Goal: Task Accomplishment & Management: Complete application form

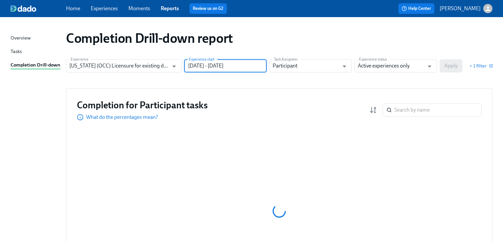
click at [228, 66] on input "[DATE] - [DATE]" at bounding box center [225, 65] width 82 height 13
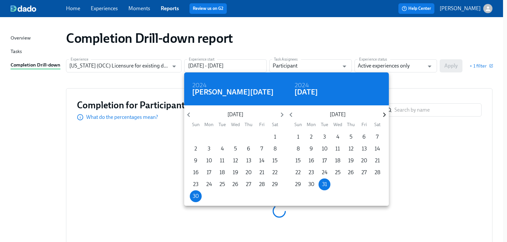
click at [382, 115] on icon "button" at bounding box center [384, 114] width 9 height 9
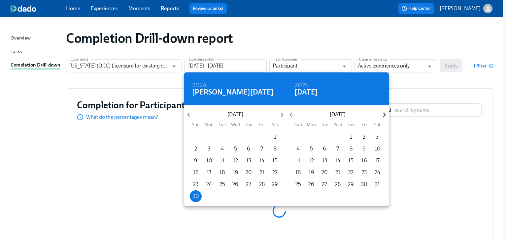
click at [382, 115] on icon "button" at bounding box center [384, 114] width 9 height 9
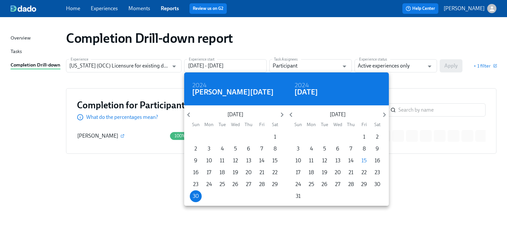
click at [291, 195] on div "31" at bounding box center [297, 197] width 13 height 12
type input "[DATE] - [DATE]"
click at [417, 88] on div at bounding box center [253, 121] width 507 height 242
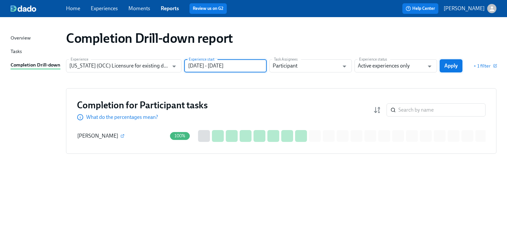
click at [449, 67] on span "Apply" at bounding box center [451, 66] width 14 height 7
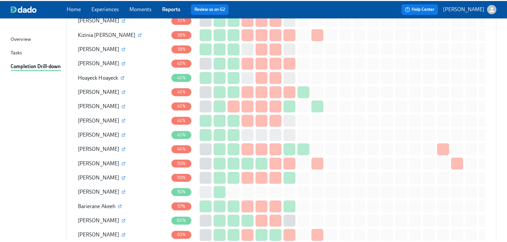
scroll to position [660, 0]
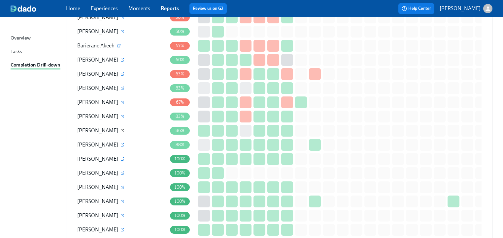
click at [120, 129] on icon "button" at bounding box center [122, 131] width 4 height 4
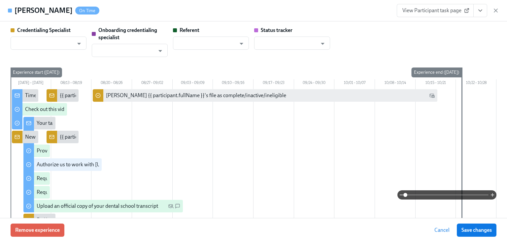
type input "[PERSON_NAME]"
type input "Dado Customer Support"
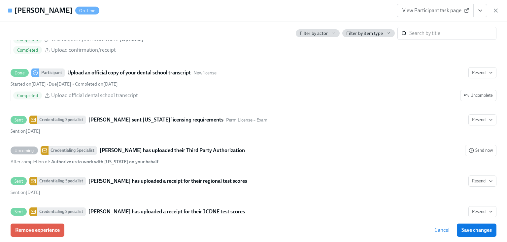
scroll to position [1214, 0]
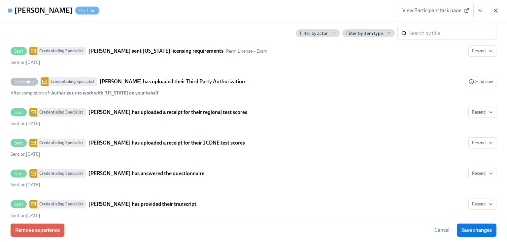
click at [496, 9] on icon "button" at bounding box center [495, 10] width 7 height 7
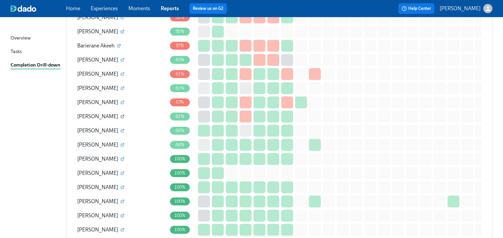
click at [124, 115] on icon "button" at bounding box center [122, 117] width 4 height 4
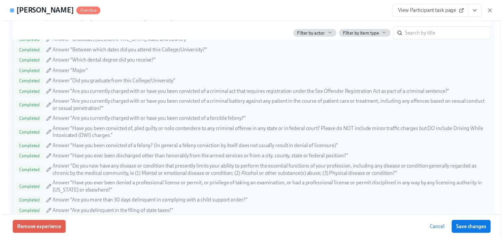
scroll to position [897, 0]
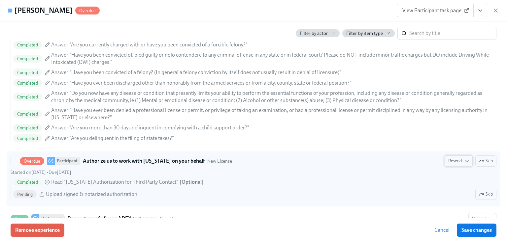
click at [448, 159] on span "Resend" at bounding box center [458, 161] width 21 height 7
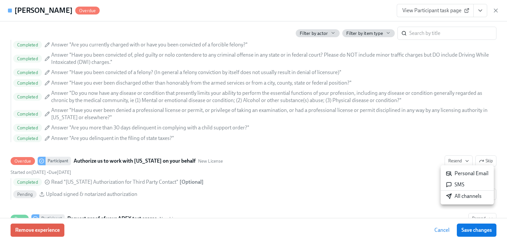
click at [454, 171] on div "Personal Email" at bounding box center [467, 173] width 43 height 7
click at [494, 11] on icon "button" at bounding box center [495, 10] width 7 height 7
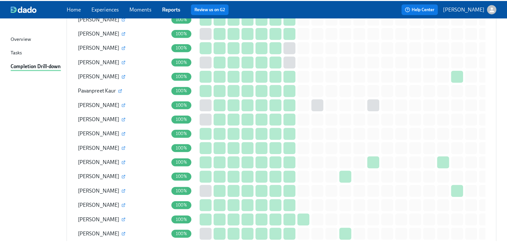
scroll to position [1003, 0]
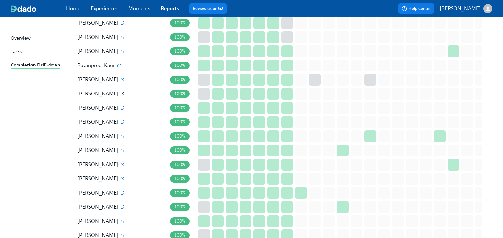
click at [120, 92] on icon "button" at bounding box center [122, 94] width 4 height 4
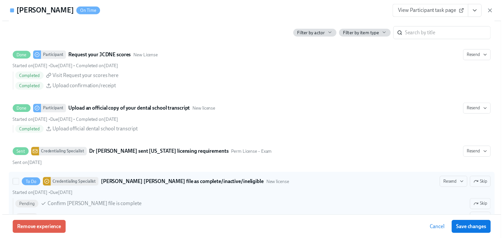
scroll to position [1082, 0]
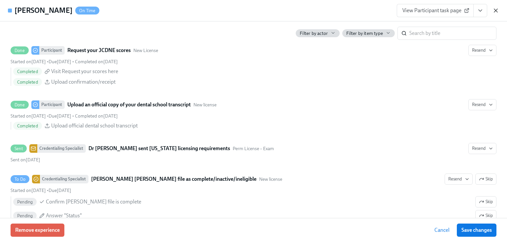
click at [496, 11] on icon "button" at bounding box center [495, 10] width 7 height 7
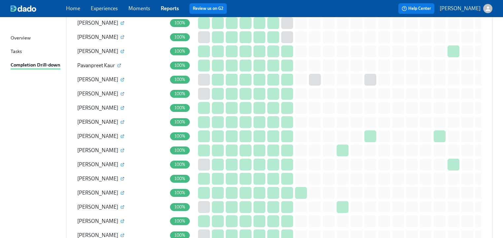
click at [104, 87] on div "[PERSON_NAME]" at bounding box center [122, 93] width 90 height 13
click at [107, 87] on div "[PERSON_NAME]" at bounding box center [122, 93] width 90 height 13
click at [121, 93] on icon "button" at bounding box center [122, 94] width 3 height 3
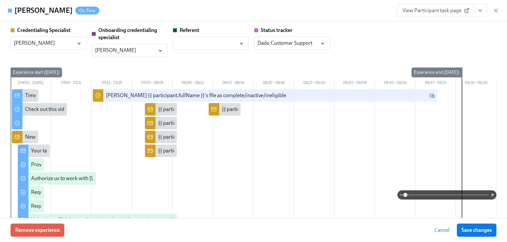
click at [434, 9] on span "View Participant task page" at bounding box center [435, 10] width 66 height 7
click at [447, 11] on span "View Participant task page" at bounding box center [435, 10] width 66 height 7
click at [494, 10] on icon "button" at bounding box center [495, 10] width 7 height 7
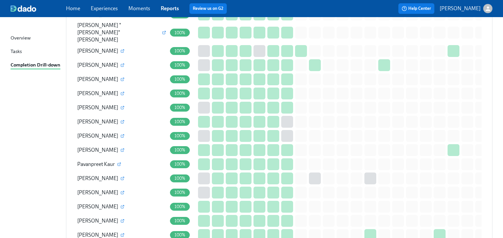
scroll to position [851, 0]
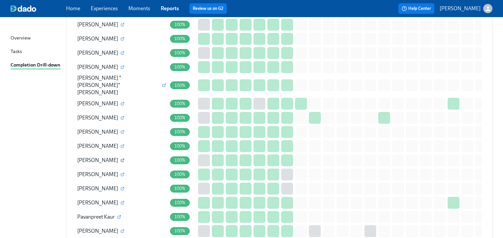
click at [120, 159] on icon "button" at bounding box center [122, 161] width 4 height 4
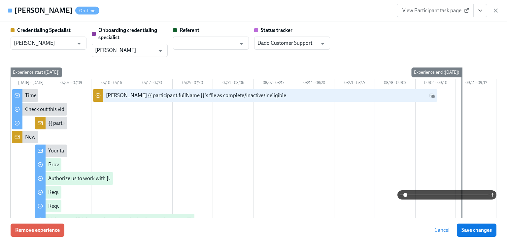
drag, startPoint x: 493, startPoint y: 10, endPoint x: 483, endPoint y: 16, distance: 11.5
click at [493, 10] on icon "button" at bounding box center [495, 10] width 7 height 7
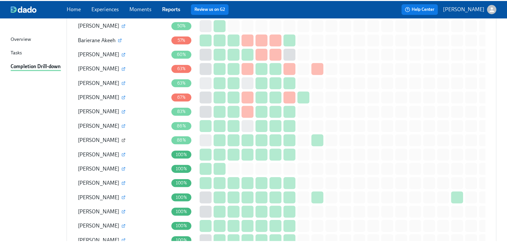
scroll to position [640, 0]
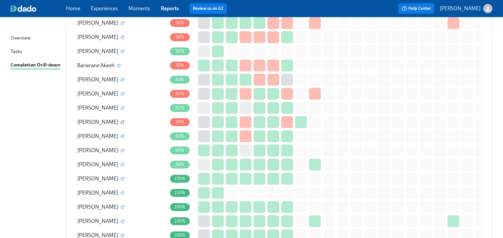
click at [120, 120] on icon "button" at bounding box center [122, 122] width 4 height 4
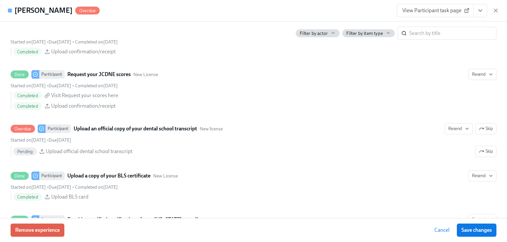
scroll to position [1108, 0]
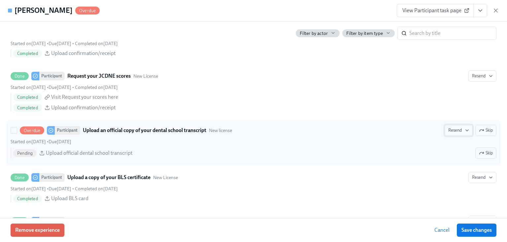
click at [448, 131] on span "Resend" at bounding box center [458, 130] width 21 height 7
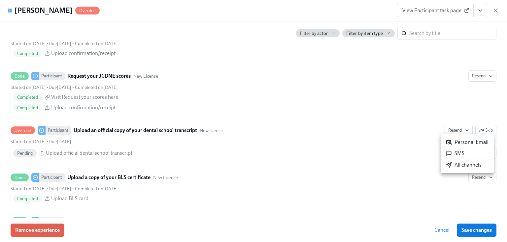
click at [456, 142] on div "Personal Email" at bounding box center [467, 142] width 43 height 7
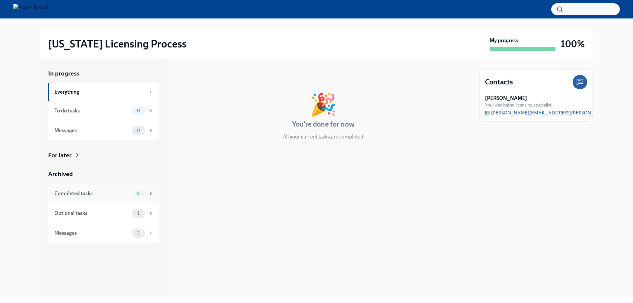
click at [74, 192] on div "Completed tasks" at bounding box center [91, 193] width 75 height 7
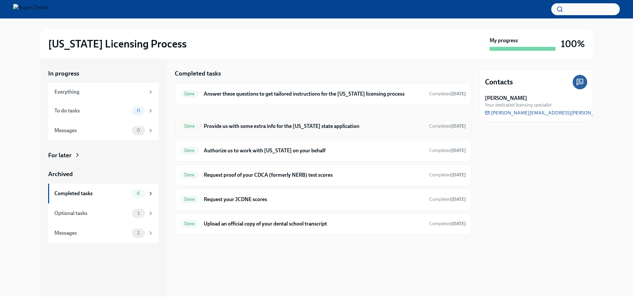
click at [240, 129] on h6 "Provide us with some extra info for the [US_STATE] state application" at bounding box center [314, 126] width 220 height 7
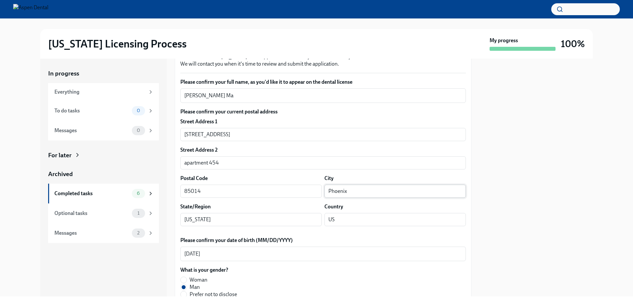
scroll to position [99, 0]
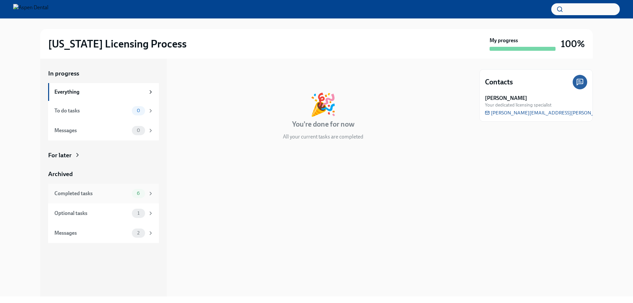
click at [59, 196] on div "Completed tasks" at bounding box center [91, 193] width 75 height 7
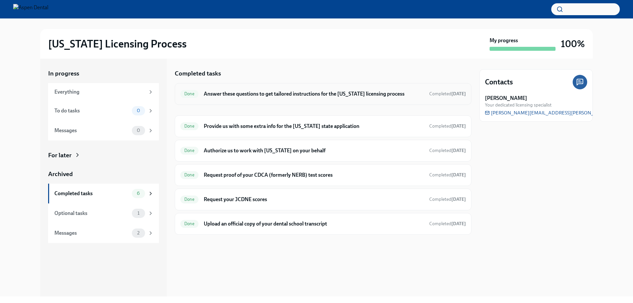
click at [229, 93] on h6 "Answer these questions to get tailored instructions for the [US_STATE] licensin…" at bounding box center [314, 93] width 220 height 7
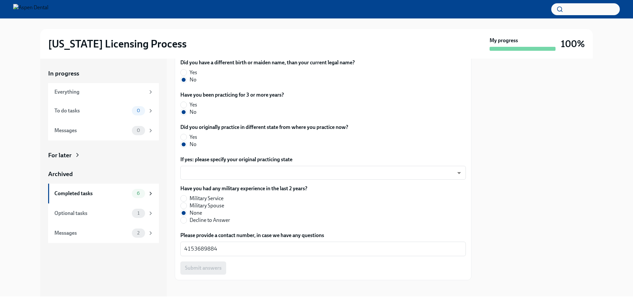
scroll to position [302, 0]
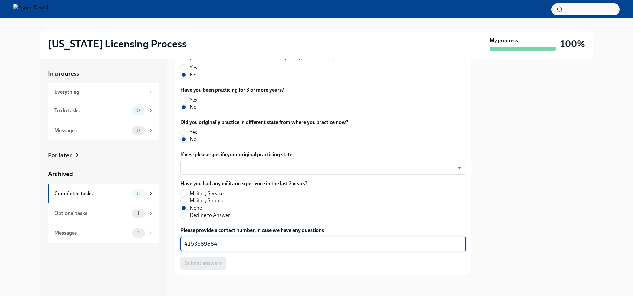
drag, startPoint x: 205, startPoint y: 241, endPoint x: 174, endPoint y: 242, distance: 30.4
click at [174, 242] on div "In progress Everything To do tasks 0 Messages 0 For later Archived Completed ta…" at bounding box center [316, 178] width 553 height 238
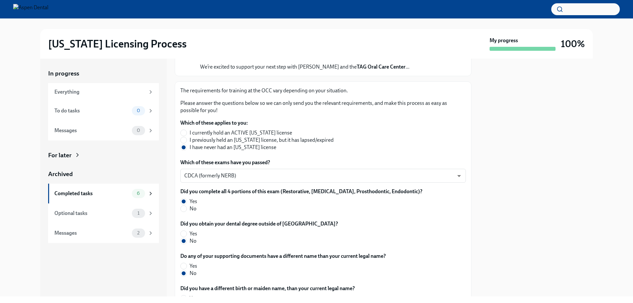
scroll to position [0, 0]
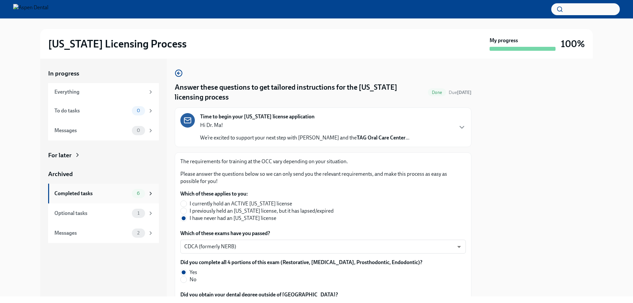
click at [89, 194] on div "Completed tasks" at bounding box center [91, 193] width 75 height 7
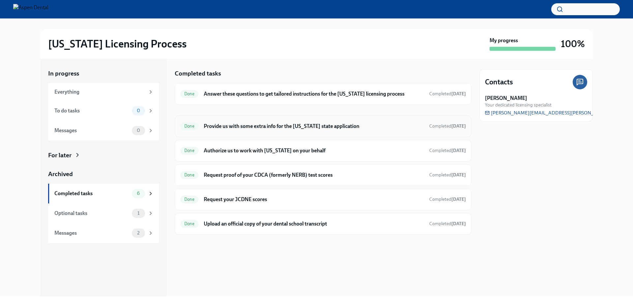
click at [243, 126] on h6 "Provide us with some extra info for the [US_STATE] state application" at bounding box center [314, 126] width 220 height 7
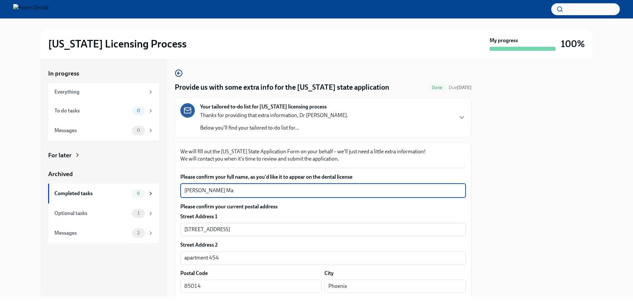
drag, startPoint x: 223, startPoint y: 189, endPoint x: 173, endPoint y: 190, distance: 50.8
click at [173, 190] on div "In progress Everything To do tasks 0 Messages 0 For later Archived Completed ta…" at bounding box center [316, 178] width 553 height 238
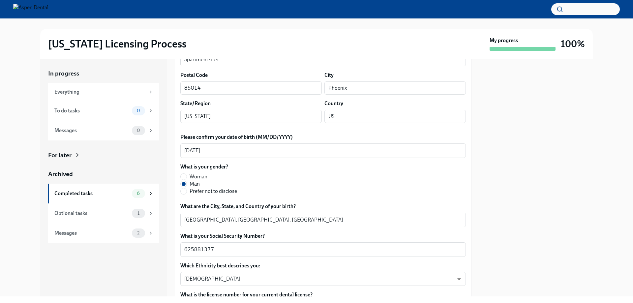
scroll to position [198, 0]
click at [218, 245] on div "625881377 x ​" at bounding box center [323, 250] width 286 height 15
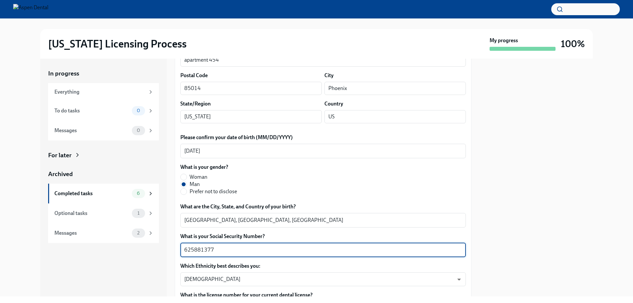
drag, startPoint x: 217, startPoint y: 249, endPoint x: 179, endPoint y: 249, distance: 37.9
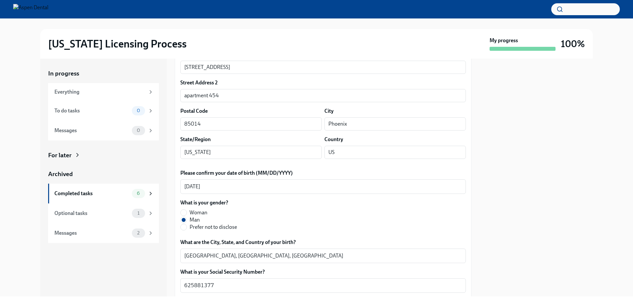
scroll to position [99, 0]
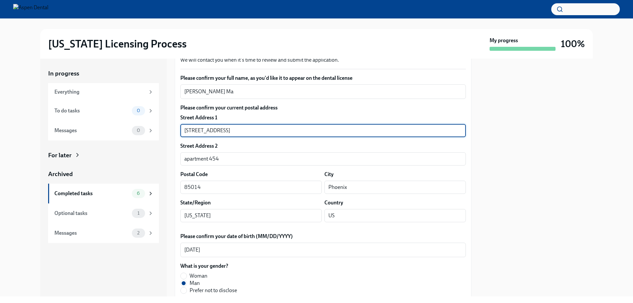
drag, startPoint x: 224, startPoint y: 130, endPoint x: 174, endPoint y: 131, distance: 49.2
click at [174, 131] on div "In progress Everything To do tasks 0 Messages 0 For later Archived Completed ta…" at bounding box center [316, 178] width 553 height 238
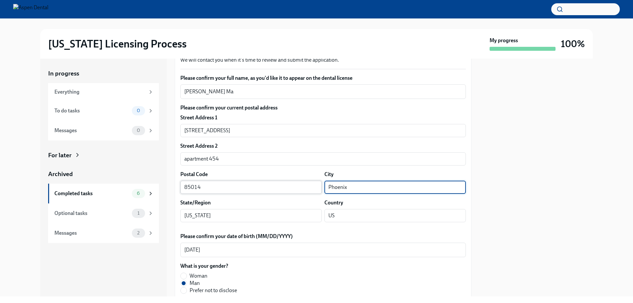
drag, startPoint x: 349, startPoint y: 186, endPoint x: 300, endPoint y: 186, distance: 48.8
click at [299, 186] on div "Postal Code 85014 ​ City Phoenix ​" at bounding box center [323, 182] width 286 height 23
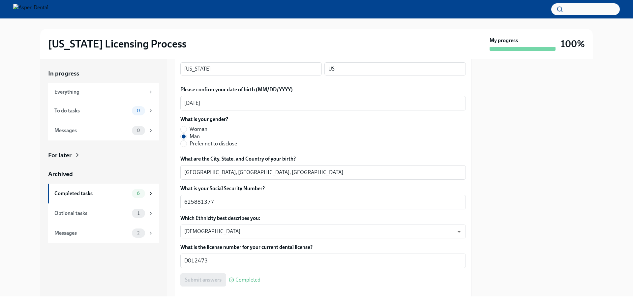
scroll to position [264, 0]
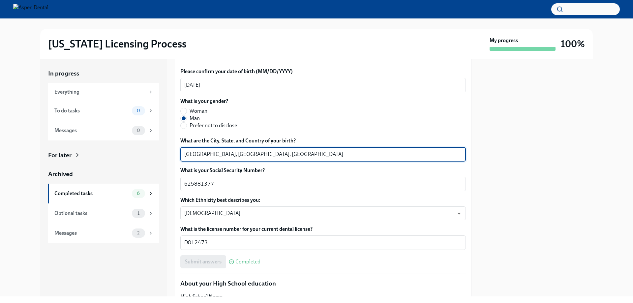
drag, startPoint x: 213, startPoint y: 152, endPoint x: 173, endPoint y: 154, distance: 39.6
click at [173, 154] on div "In progress Everything To do tasks 0 Messages 0 For later Archived Completed ta…" at bounding box center [316, 178] width 553 height 238
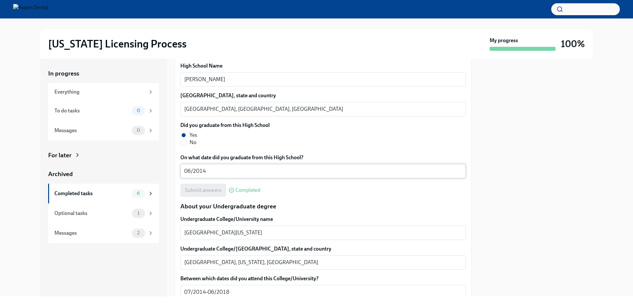
scroll to position [429, 0]
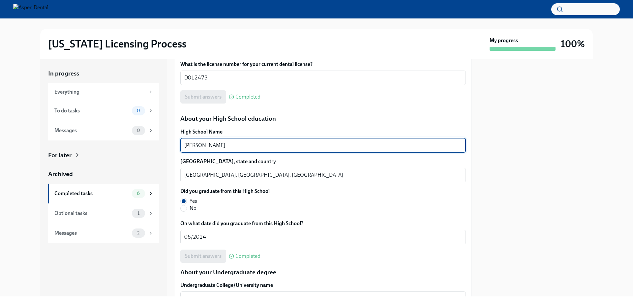
drag, startPoint x: 205, startPoint y: 143, endPoint x: 161, endPoint y: 141, distance: 44.9
click at [161, 141] on div "In progress Everything To do tasks 0 Messages 0 For later Archived Completed ta…" at bounding box center [316, 178] width 553 height 238
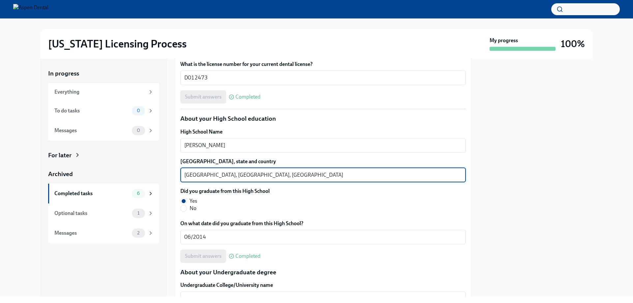
drag, startPoint x: 215, startPoint y: 174, endPoint x: 171, endPoint y: 174, distance: 43.9
click at [171, 174] on div "In progress Everything To do tasks 0 Messages 0 For later Archived Completed ta…" at bounding box center [316, 178] width 553 height 238
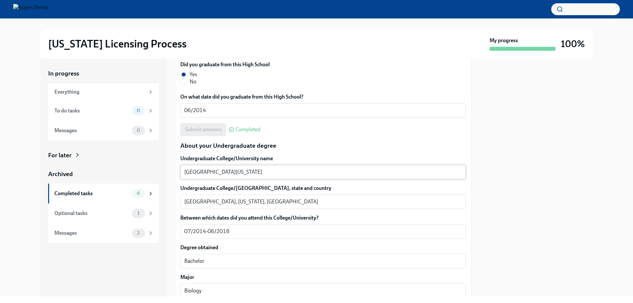
scroll to position [561, 0]
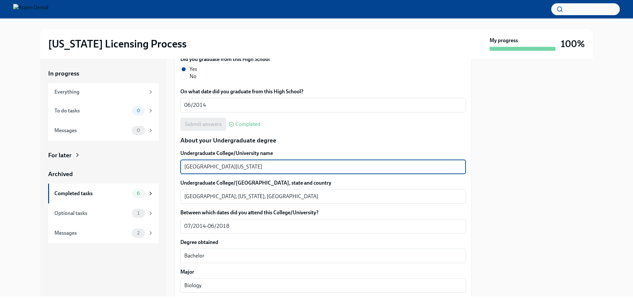
drag, startPoint x: 235, startPoint y: 166, endPoint x: 224, endPoint y: 165, distance: 11.5
click at [224, 165] on textarea "University of California, Irvine" at bounding box center [323, 167] width 278 height 8
drag, startPoint x: 266, startPoint y: 166, endPoint x: 213, endPoint y: 170, distance: 53.6
click at [163, 168] on div "In progress Everything To do tasks 0 Messages 0 For later Archived Completed ta…" at bounding box center [316, 178] width 553 height 238
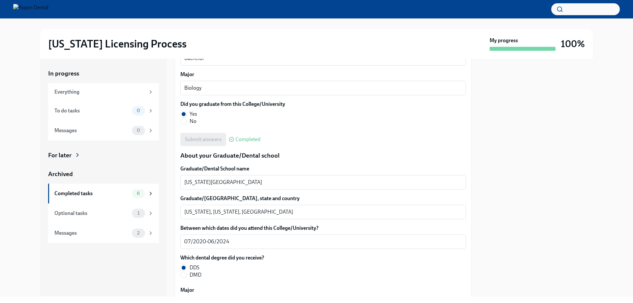
scroll to position [759, 0]
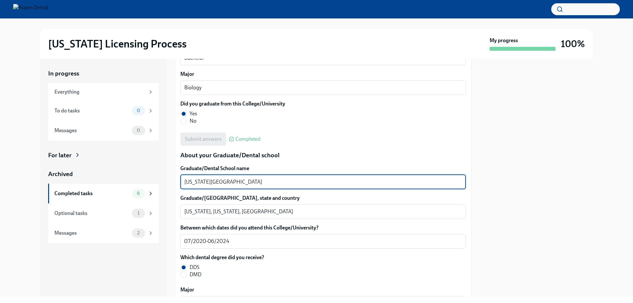
drag, startPoint x: 233, startPoint y: 182, endPoint x: 182, endPoint y: 180, distance: 51.1
click at [182, 180] on div "New York University x ​" at bounding box center [323, 182] width 286 height 15
